Goal: Information Seeking & Learning: Find specific fact

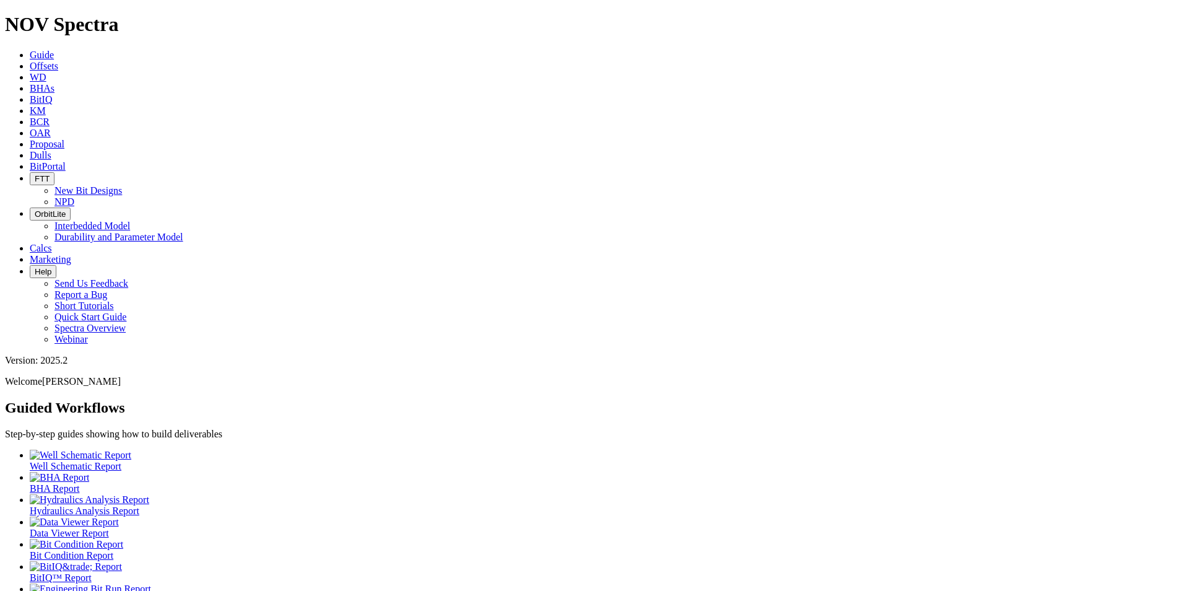
click at [30, 150] on icon at bounding box center [30, 155] width 0 height 11
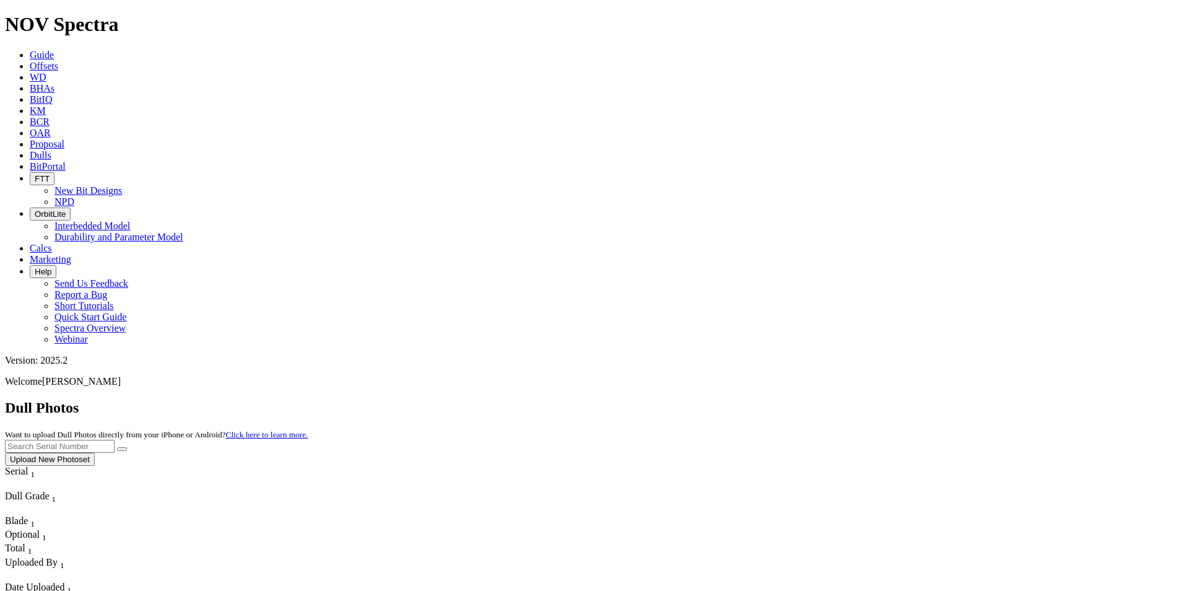
click at [115, 440] on input "text" at bounding box center [60, 446] width 110 height 13
click at [127, 447] on button "submit" at bounding box center [122, 449] width 10 height 4
drag, startPoint x: 936, startPoint y: 56, endPoint x: 835, endPoint y: 53, distance: 101.0
click at [835, 400] on div "Dull Photos Want to upload Dull Photos directly from your iPhone or Android? Cl…" at bounding box center [592, 433] width 1174 height 66
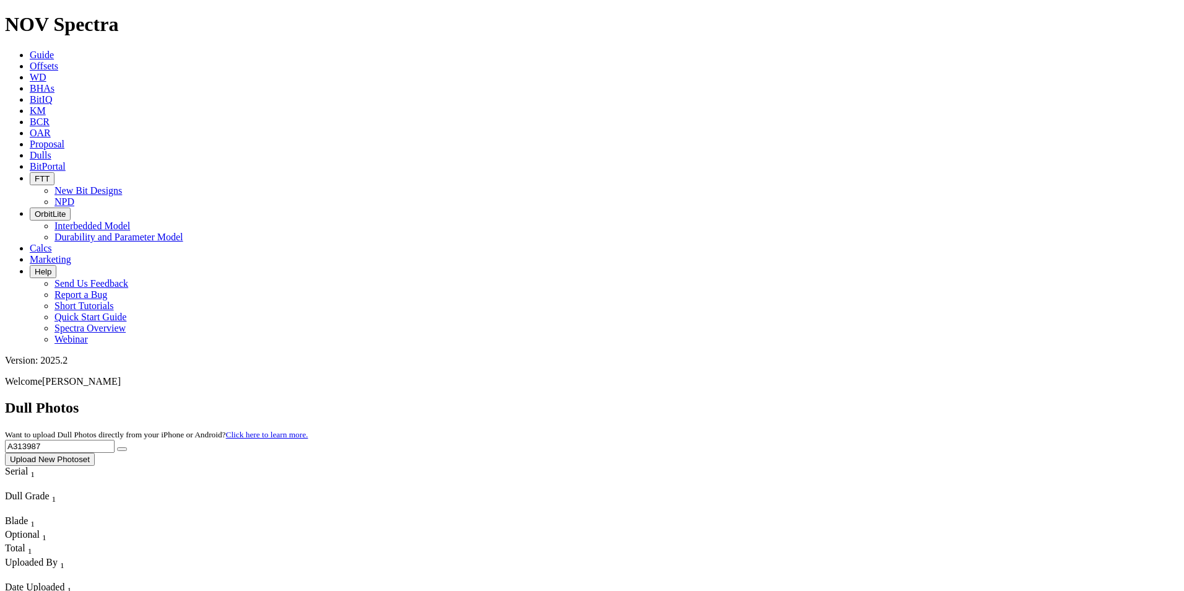
click at [117, 447] on button "submit" at bounding box center [122, 449] width 10 height 4
drag, startPoint x: 928, startPoint y: 53, endPoint x: 870, endPoint y: 49, distance: 57.8
click at [870, 400] on div "Dull Photos Want to upload Dull Photos directly from your iPhone or Android? Cl…" at bounding box center [592, 433] width 1174 height 66
click at [117, 447] on button "submit" at bounding box center [122, 449] width 10 height 4
drag, startPoint x: 952, startPoint y: 55, endPoint x: 849, endPoint y: 64, distance: 103.9
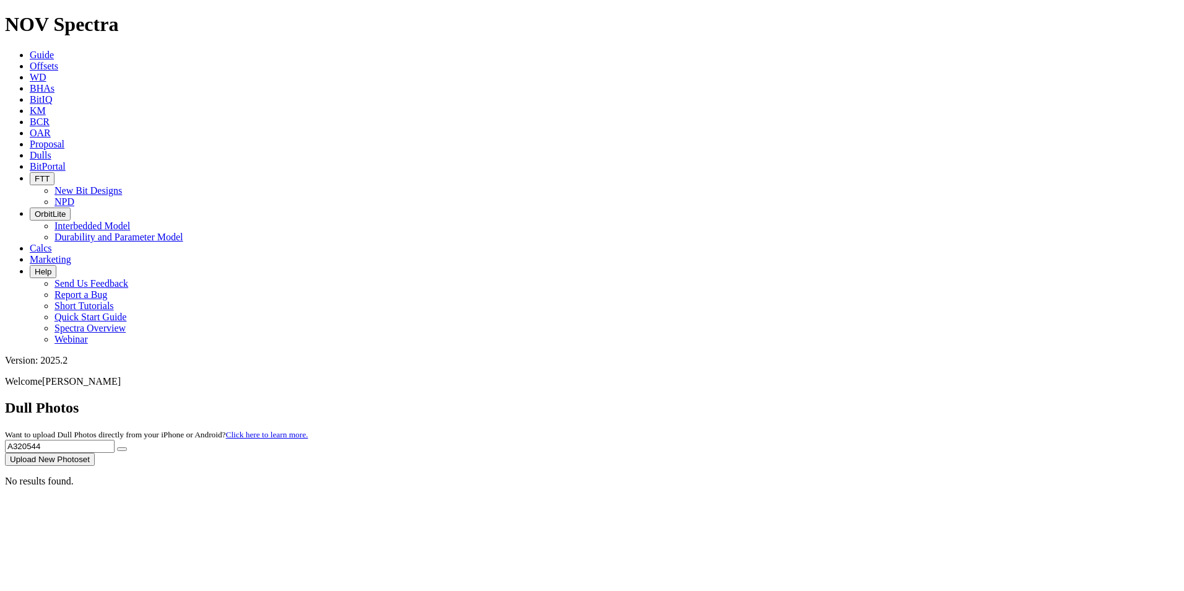
click at [849, 400] on div "Dull Photos Want to upload Dull Photos directly from your iPhone or Android? Cl…" at bounding box center [592, 433] width 1174 height 66
click at [117, 447] on button "submit" at bounding box center [122, 449] width 10 height 4
drag, startPoint x: 953, startPoint y: 51, endPoint x: 877, endPoint y: 55, distance: 76.2
click at [877, 400] on div "Dull Photos Want to upload Dull Photos directly from your iPhone or Android? Cl…" at bounding box center [592, 433] width 1174 height 66
click at [117, 447] on button "submit" at bounding box center [122, 449] width 10 height 4
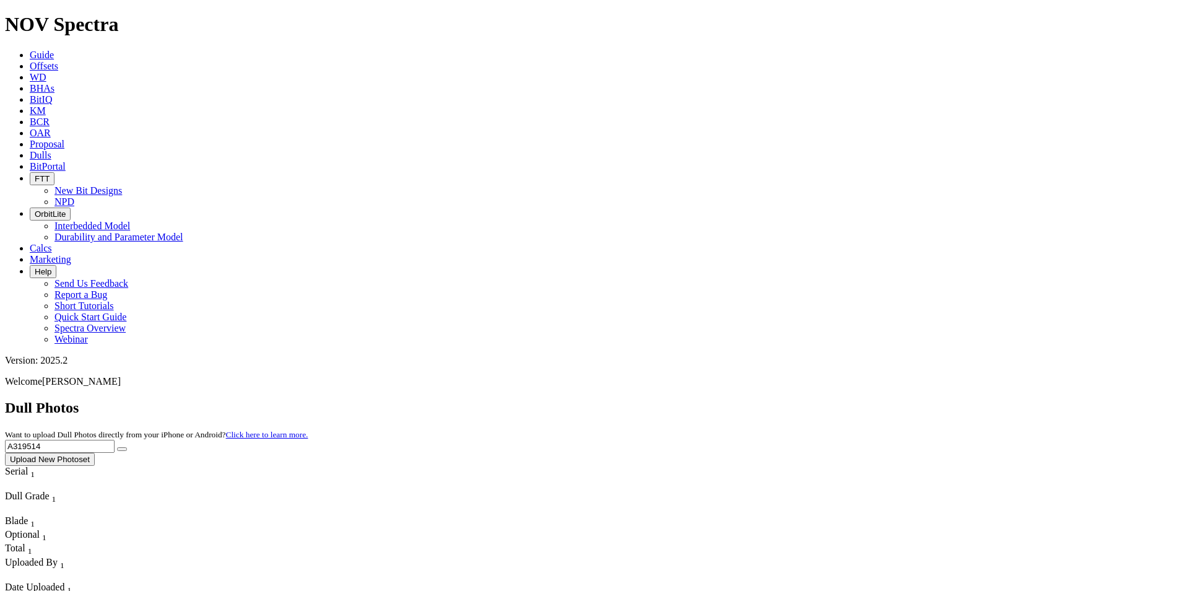
drag, startPoint x: 938, startPoint y: 61, endPoint x: 871, endPoint y: 53, distance: 67.4
click at [871, 400] on div "Dull Photos Want to upload Dull Photos directly from your iPhone or Android? Cl…" at bounding box center [592, 433] width 1174 height 66
click at [117, 447] on button "submit" at bounding box center [122, 449] width 10 height 4
drag, startPoint x: 929, startPoint y: 57, endPoint x: 876, endPoint y: 60, distance: 52.7
click at [881, 400] on div "Dull Photos Want to upload Dull Photos directly from your iPhone or Android? Cl…" at bounding box center [592, 433] width 1174 height 66
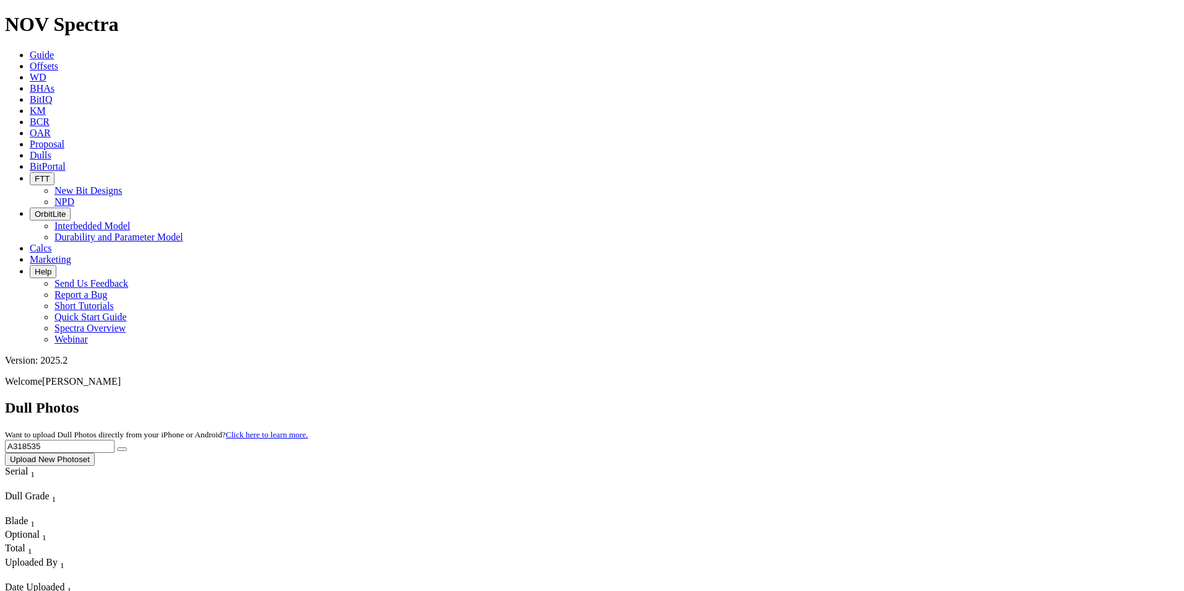
click at [117, 447] on button "submit" at bounding box center [122, 449] width 10 height 4
drag, startPoint x: 938, startPoint y: 56, endPoint x: 858, endPoint y: 56, distance: 79.9
click at [858, 400] on div "Dull Photos Want to upload Dull Photos directly from your iPhone or Android? Cl…" at bounding box center [592, 433] width 1174 height 66
type input "F318779"
click at [117, 447] on button "submit" at bounding box center [122, 449] width 10 height 4
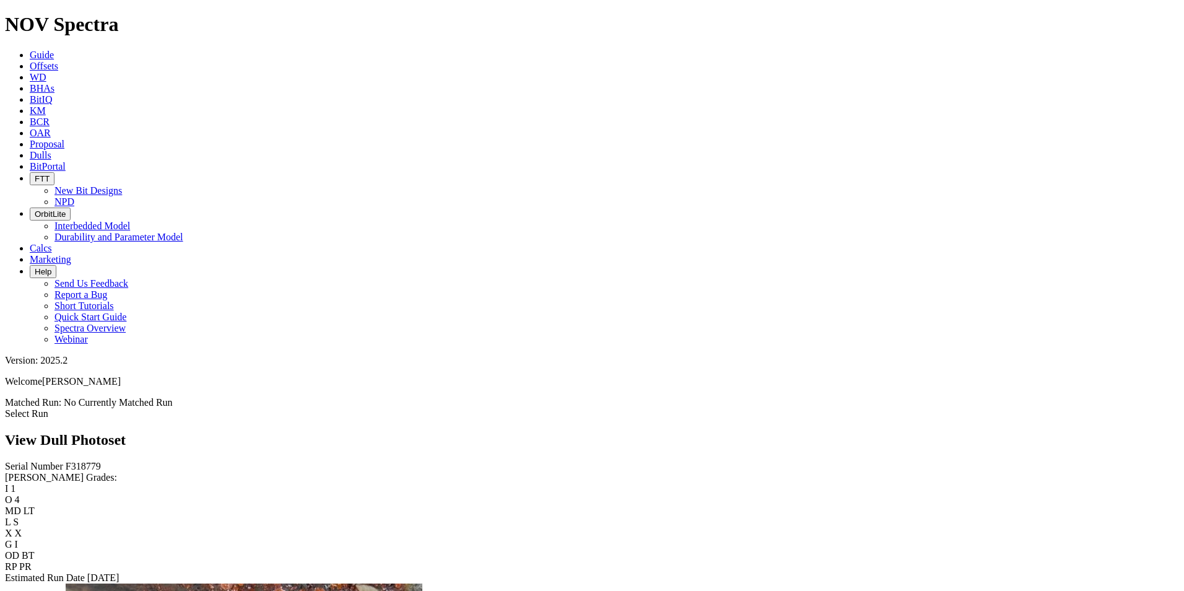
drag, startPoint x: 89, startPoint y: 398, endPoint x: 119, endPoint y: 378, distance: 35.7
click at [91, 461] on div "Serial Number F318779 RH Dull Grades: I 1 O 4 MD LT L S X X G I OD BT RP PR Est…" at bounding box center [592, 522] width 1174 height 123
click at [51, 150] on link "Dulls" at bounding box center [41, 155] width 22 height 11
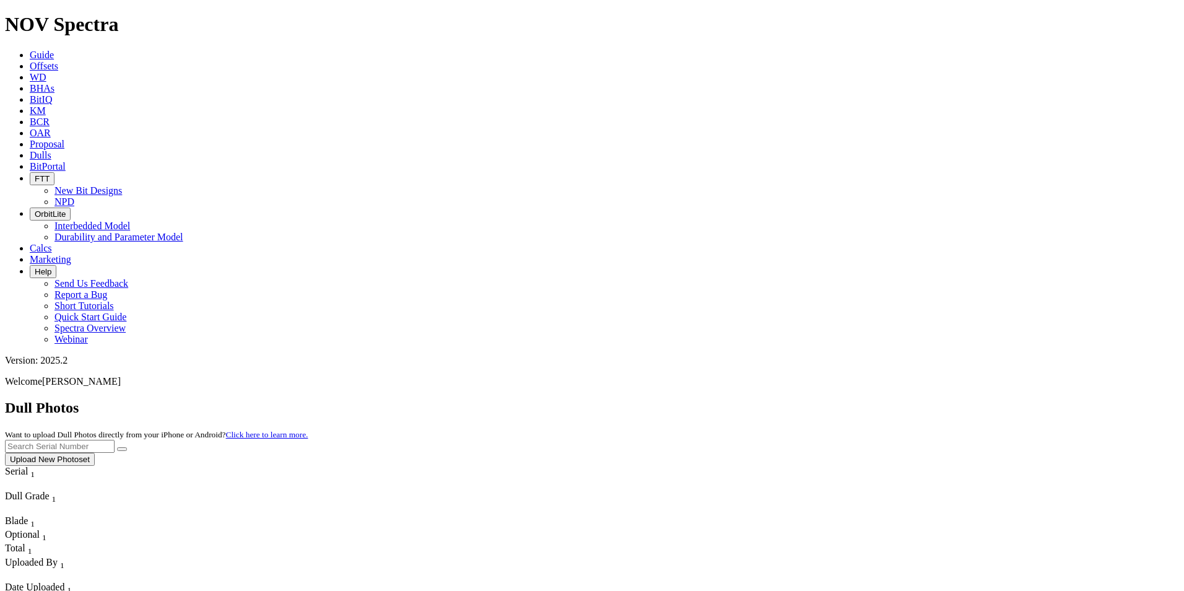
click at [115, 440] on input "text" at bounding box center [60, 446] width 110 height 13
type input "A314368"
click at [117, 447] on button "submit" at bounding box center [122, 449] width 10 height 4
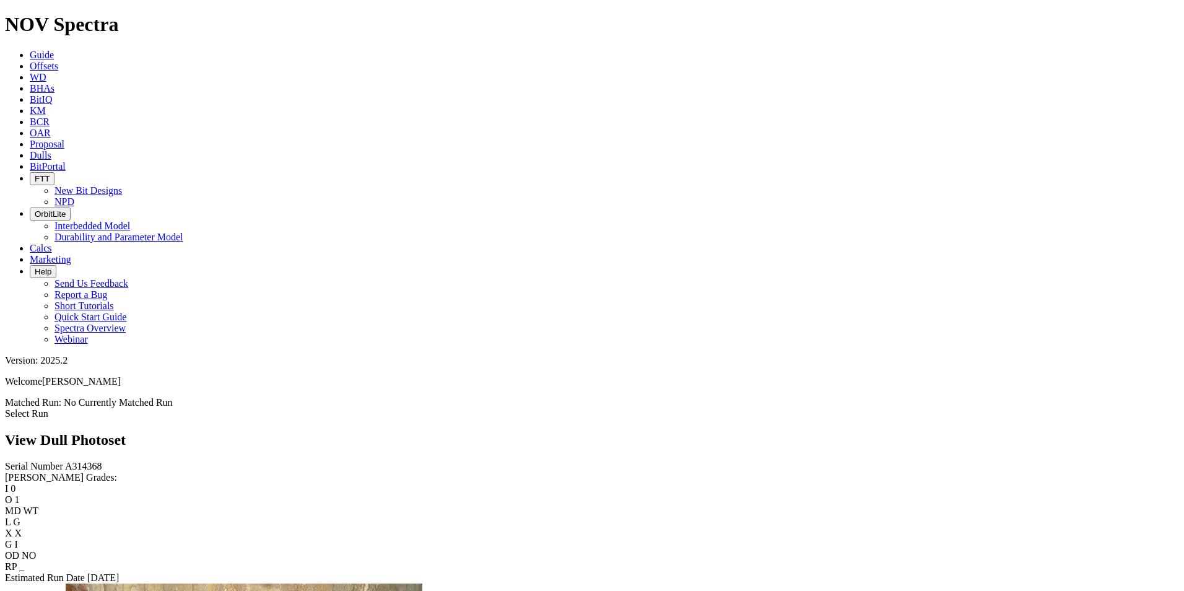
scroll to position [1487, 0]
